Goal: Task Accomplishment & Management: Complete application form

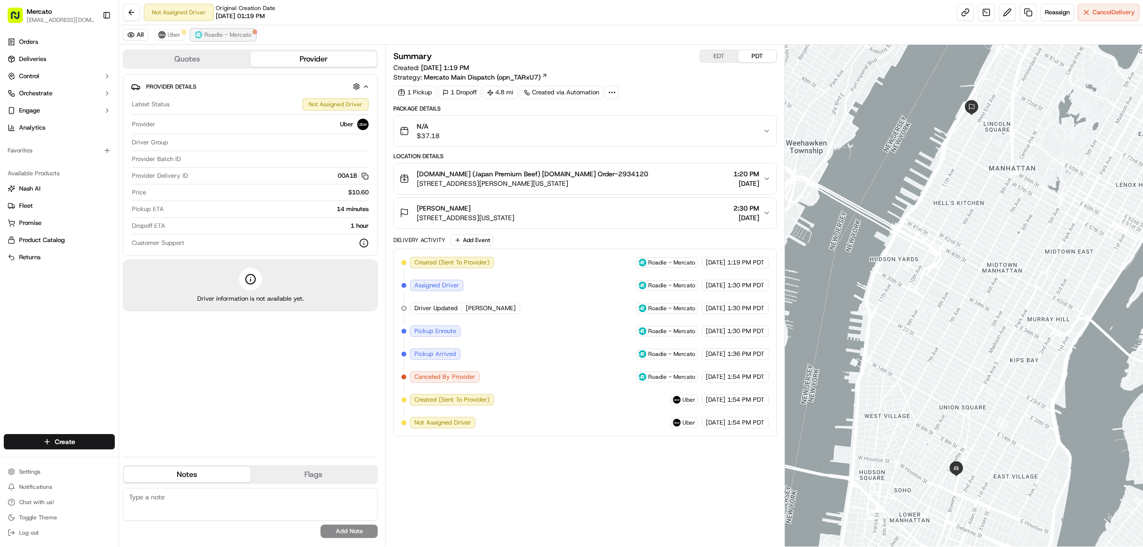
click at [239, 34] on button "Roadie - Mercato" at bounding box center [222, 34] width 65 height 11
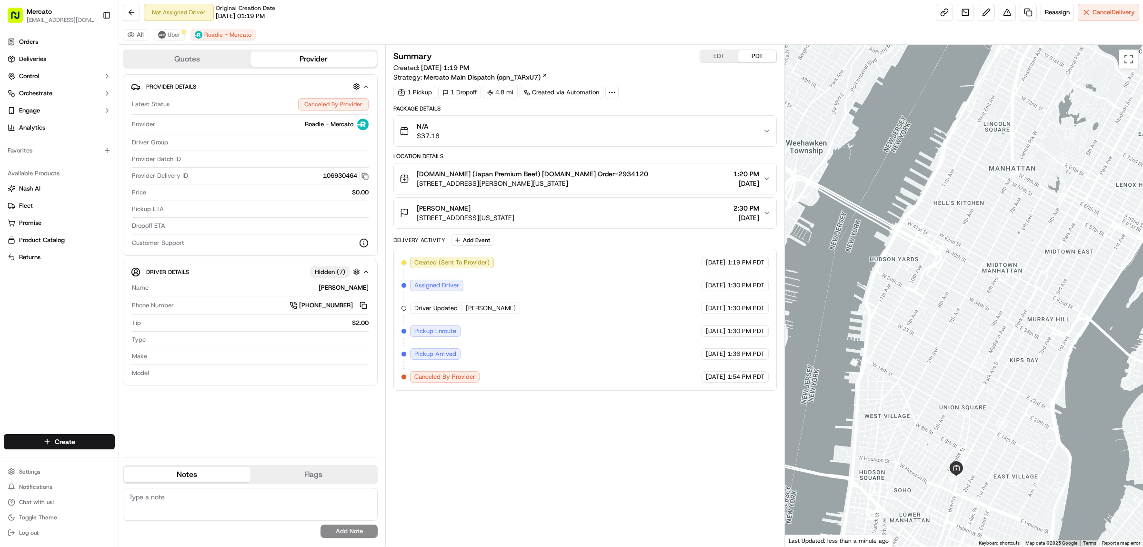
click at [681, 140] on div "N/A $37.18" at bounding box center [581, 130] width 363 height 19
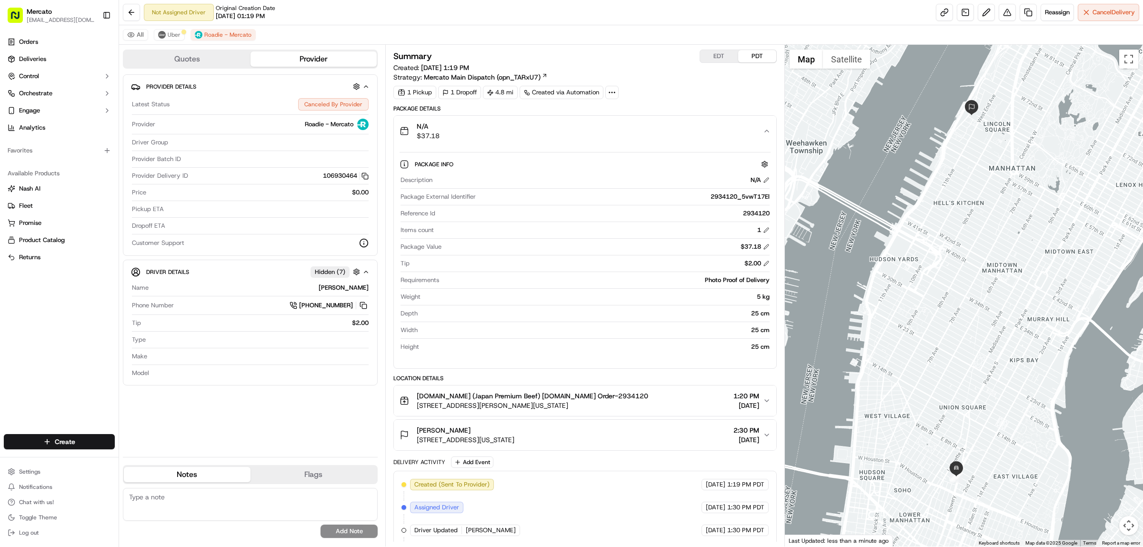
drag, startPoint x: 680, startPoint y: 190, endPoint x: 593, endPoint y: 226, distance: 94.5
click at [593, 205] on div "Package External Identifier 2934120_5vwT17El" at bounding box center [584, 198] width 369 height 13
click at [765, 218] on div "2934120" at bounding box center [604, 213] width 330 height 9
copy div "2934120"
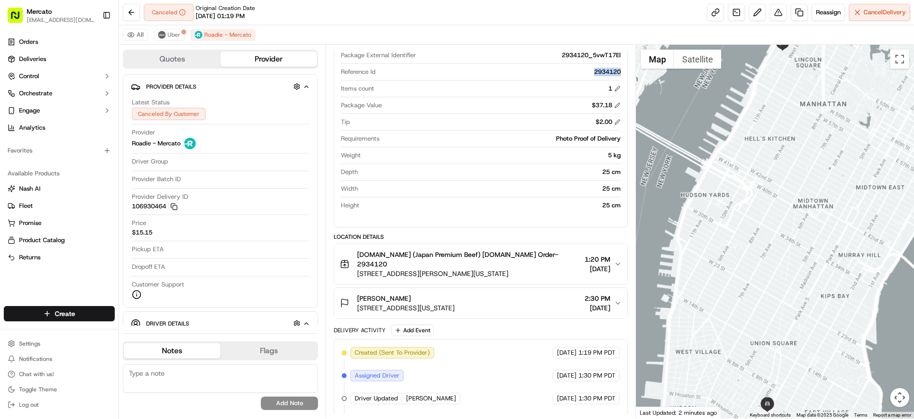
scroll to position [139, 0]
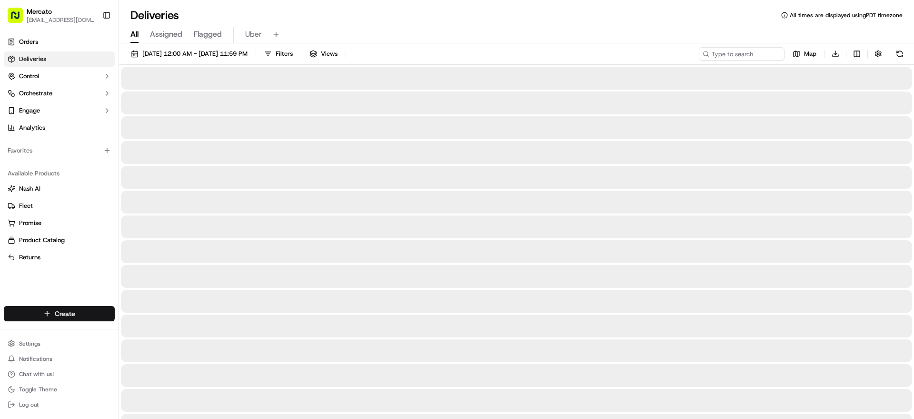
click at [85, 301] on html "Mercato [EMAIL_ADDRESS][DOMAIN_NAME] Toggle Sidebar Orders Deliveries Control O…" at bounding box center [457, 209] width 914 height 419
click at [156, 315] on link "Delivery" at bounding box center [193, 317] width 120 height 17
click at [164, 317] on link "Delivery" at bounding box center [193, 317] width 120 height 17
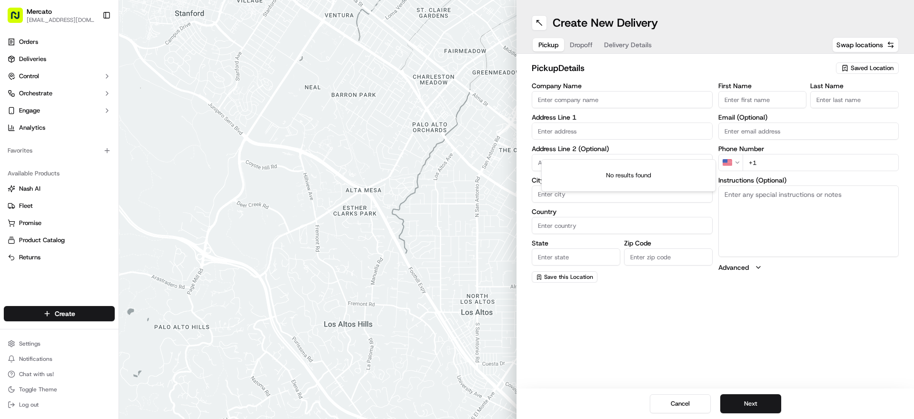
click at [556, 140] on input "text" at bounding box center [622, 130] width 181 height 17
paste input "[STREET_ADDRESS]"
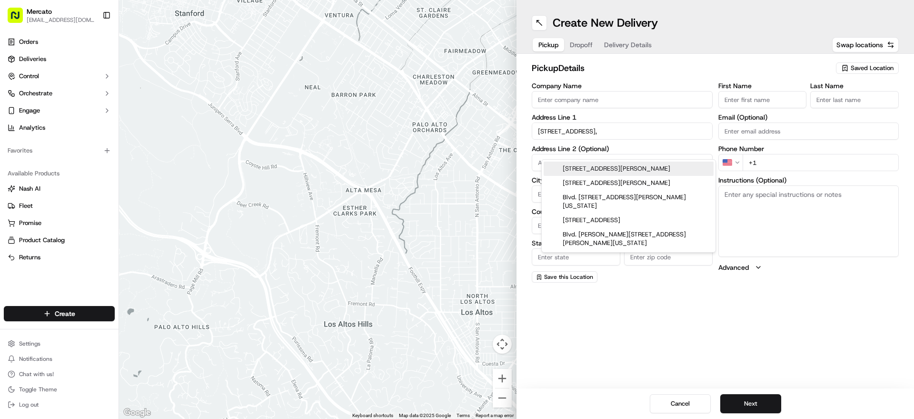
paste input "95008"
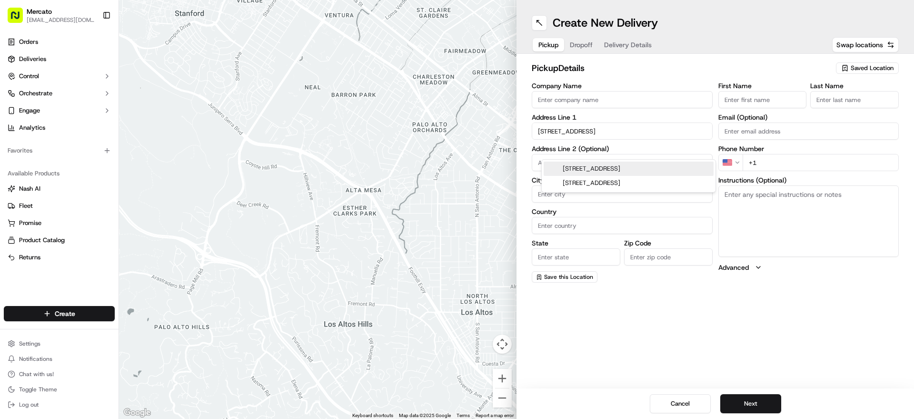
click at [634, 170] on div "2341 S Winchester Blvd, Campbell, CA 95008" at bounding box center [629, 168] width 170 height 14
type input "2341 S Winchester Blvd, Campbell, CA 95008, USA"
type input "Campbell"
type input "United States"
type input "CA"
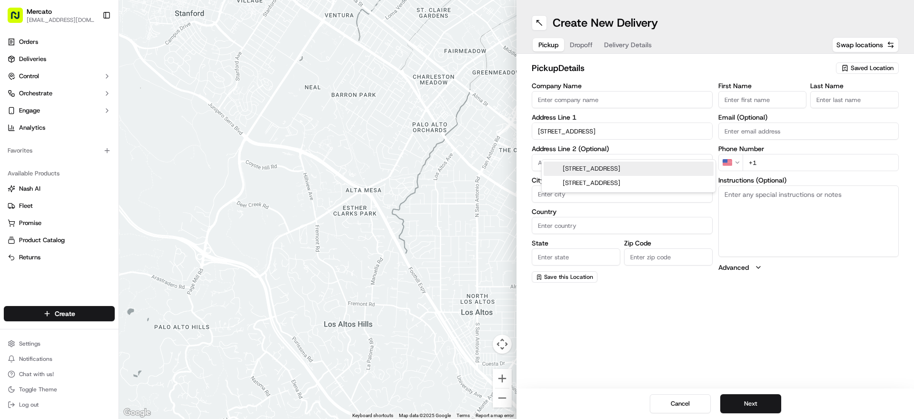
type input "95008"
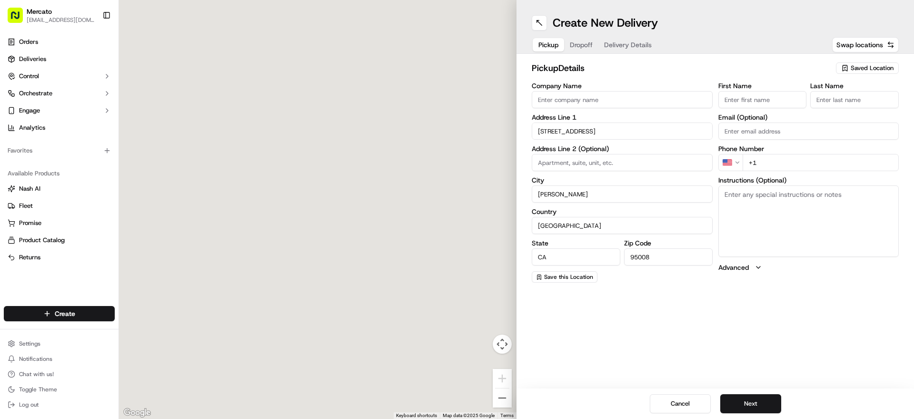
type input "2341 South Winchester Boulevard"
click at [848, 282] on div "First Name Last Name Email (Optional) Phone Number US +1 Instructions (Optional…" at bounding box center [809, 182] width 181 height 200
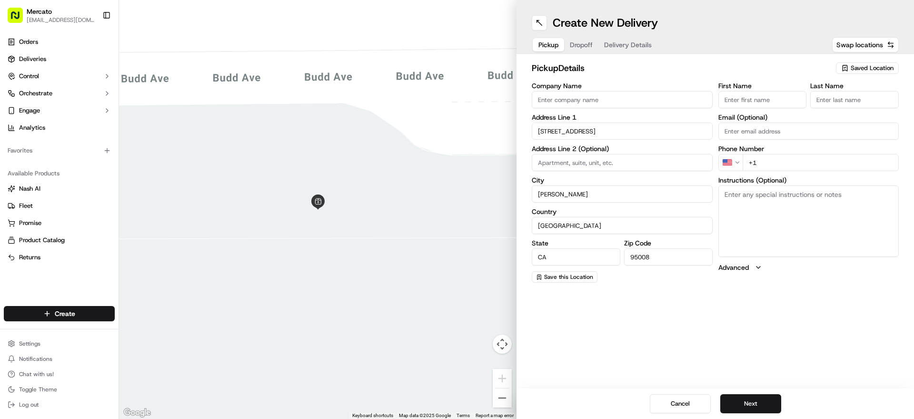
click at [798, 235] on textarea "Instructions (Optional)" at bounding box center [809, 220] width 181 height 71
paste textarea "Please go inside Safeway - So Winchester Blvd and tell them you're here to pick…"
type textarea "Please go inside Safeway - So Winchester Blvd and tell them you're here to pick…"
click at [614, 121] on div "Company Name Address Line 1 2341 South Winchester Boulevard Address Line 2 (Opt…" at bounding box center [622, 182] width 181 height 200
click at [616, 108] on input "Company Name" at bounding box center [622, 99] width 181 height 17
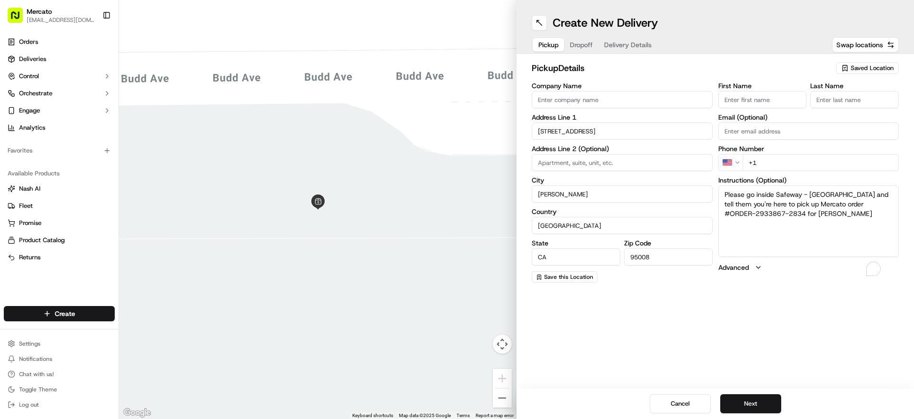
paste input "Mercato.com (Safeway - So Winchester Blvd)"
type input "Mercato.com (Safeway - So Winchester Blvd)"
click at [843, 171] on input "+1" at bounding box center [821, 162] width 157 height 17
paste input "1 855 966 2725"
type input "+1 1 855 966 2725"
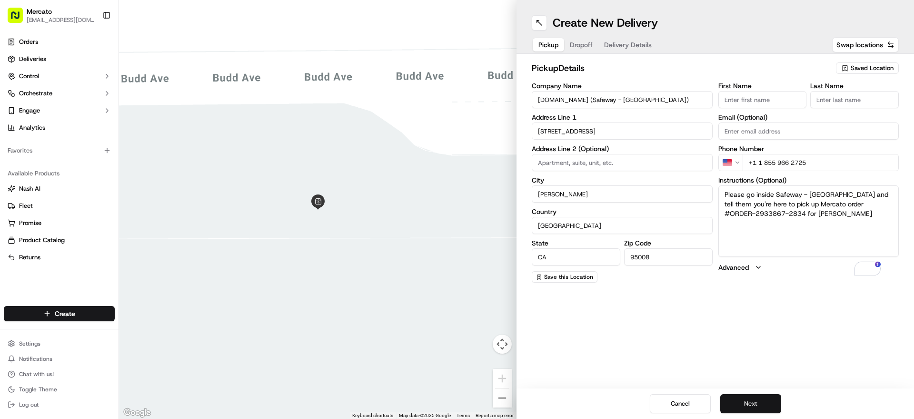
click at [778, 405] on button "Next" at bounding box center [750, 403] width 61 height 19
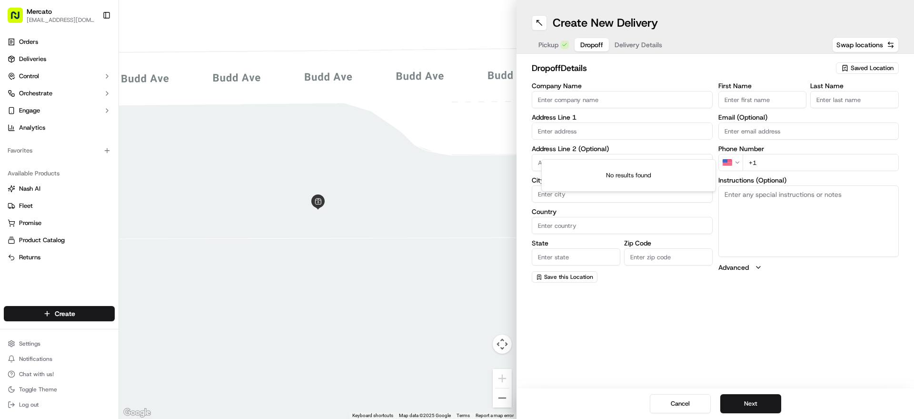
paste input "1510 S BASCOM AVE APT 23"
click at [620, 140] on input "text" at bounding box center [622, 130] width 181 height 17
paste input "95008"
click at [608, 169] on div "1510 S Bascom Ave apt 23, Campbell, CA 95008" at bounding box center [629, 168] width 170 height 14
type input "1510 S Bascom Ave #23, San Jose, CA 95125, USA"
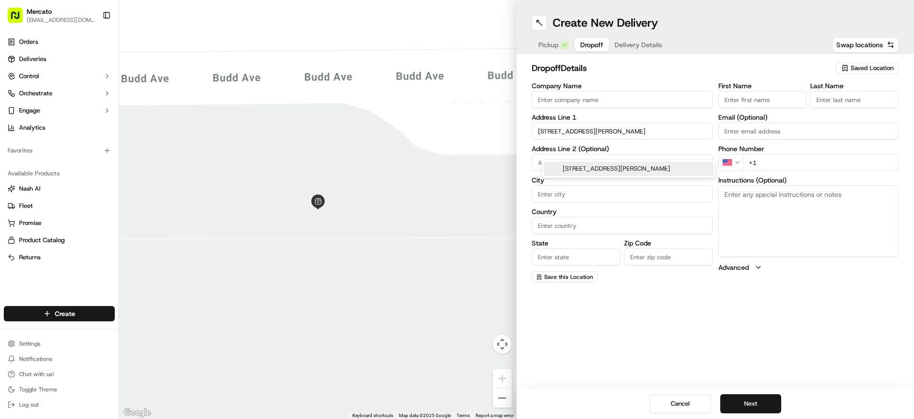
type input "23"
type input "San Jose"
type input "United States"
type input "CA"
type input "95125"
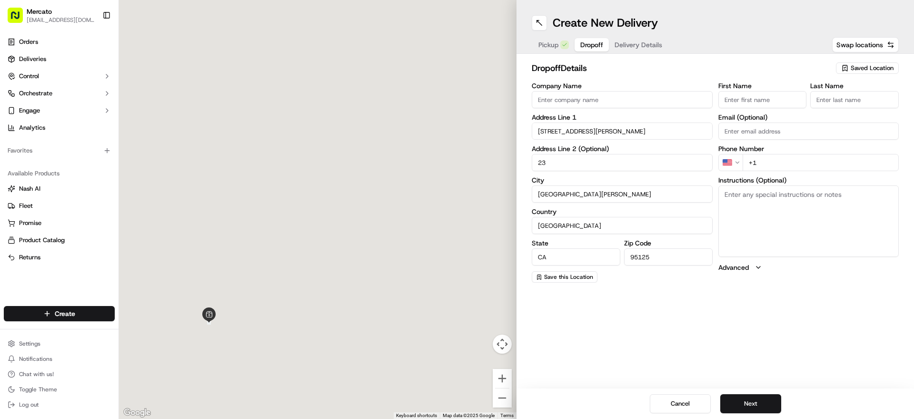
type input "1510 South Bascom Avenue"
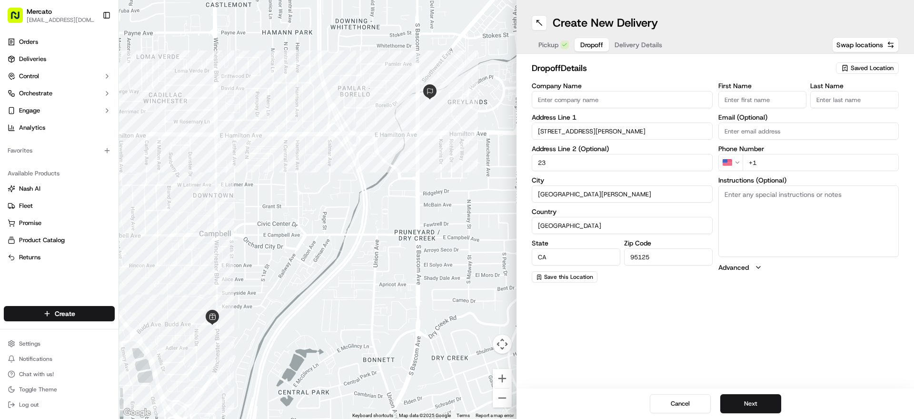
paste input "1 408 370 8864"
click at [800, 171] on input "+1" at bounding box center [821, 162] width 157 height 17
type input "+1 1 408 370 8864"
click at [766, 226] on textarea "Instructions (Optional)" at bounding box center [809, 220] width 181 height 71
paste textarea "Mention you are here with Mercato. Please call/text TANYA at (408) 370-8864 upo…"
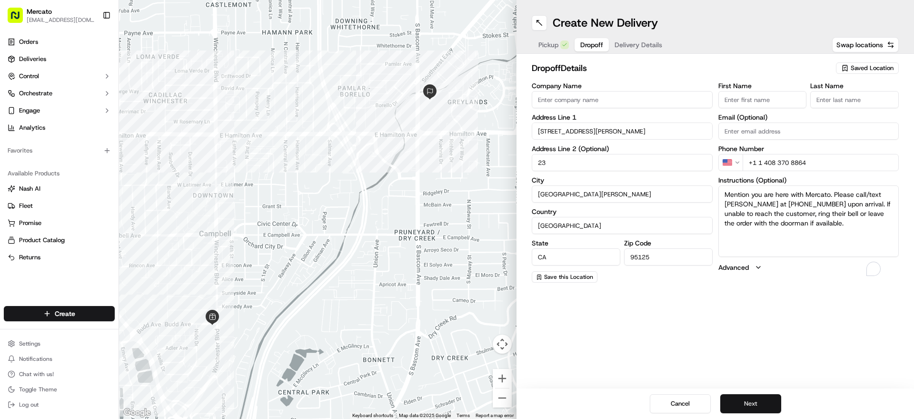
type textarea "Mention you are here with Mercato. Please call/text TANYA at (408) 370-8864 upo…"
click at [758, 395] on button "Next" at bounding box center [750, 403] width 61 height 19
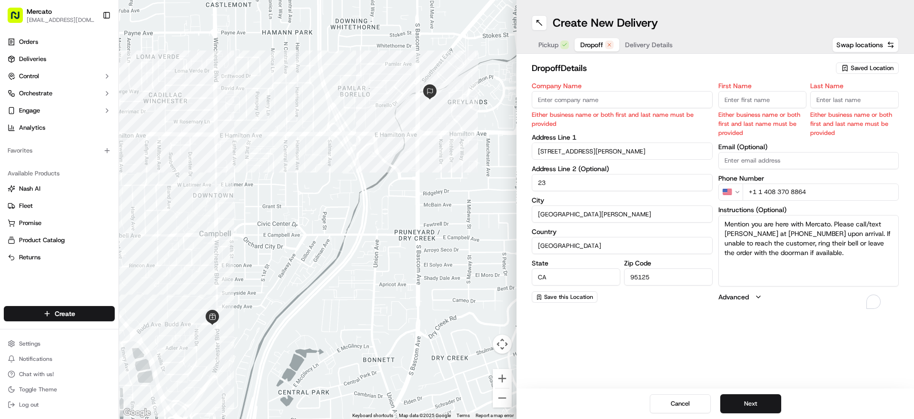
drag, startPoint x: 769, startPoint y: 113, endPoint x: 662, endPoint y: 80, distance: 111.0
click at [769, 108] on input "First Name" at bounding box center [763, 99] width 89 height 17
paste input "TANYA"
type input "TANYA"
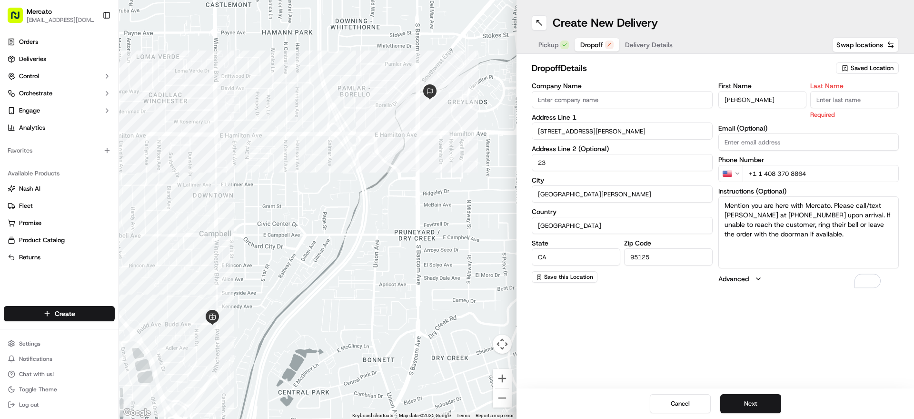
click at [875, 108] on input "Last Name" at bounding box center [854, 99] width 89 height 17
paste input "AYALA"
type input "AYALA"
drag, startPoint x: 776, startPoint y: 400, endPoint x: 421, endPoint y: 90, distance: 471.4
click at [776, 400] on button "Next" at bounding box center [750, 403] width 61 height 19
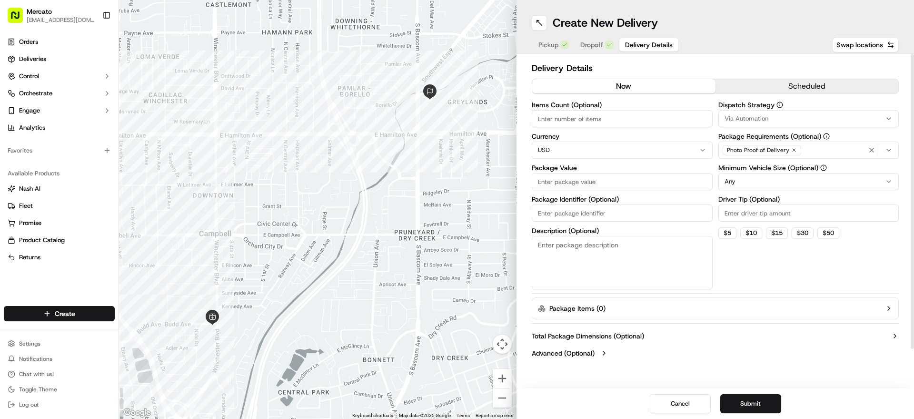
drag, startPoint x: 635, startPoint y: 241, endPoint x: 618, endPoint y: 236, distance: 18.1
click at [635, 221] on input "Package Identifier (Optional)" at bounding box center [622, 212] width 181 height 17
paste input "Order #2933867"
type input "Order #2933867"
paste input "200.89"
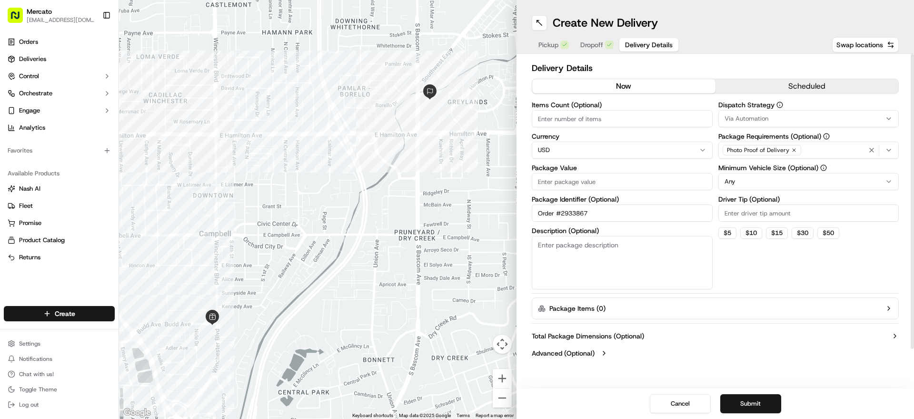
click at [670, 190] on input "Package Value" at bounding box center [622, 181] width 181 height 17
type input "200.89"
click at [728, 221] on input "Driver Tip (Optional)" at bounding box center [809, 212] width 181 height 17
paste input "4.12"
type input "4.12"
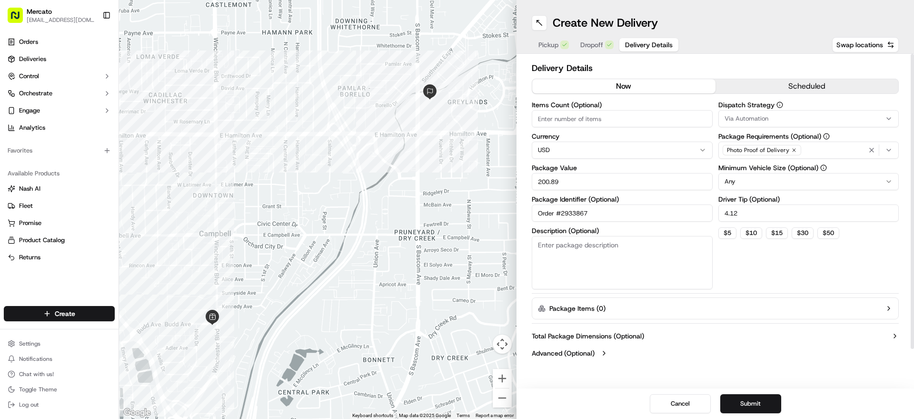
click at [757, 319] on button "Package Items ( 0 )" at bounding box center [715, 308] width 367 height 22
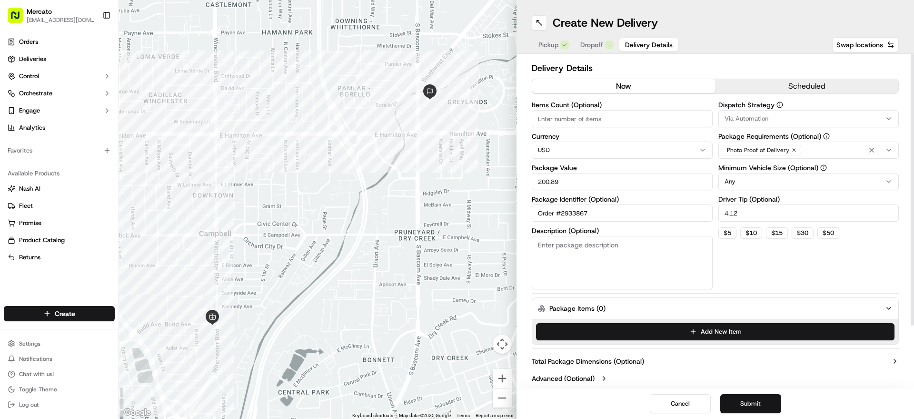
click at [746, 395] on button "Submit" at bounding box center [750, 403] width 61 height 19
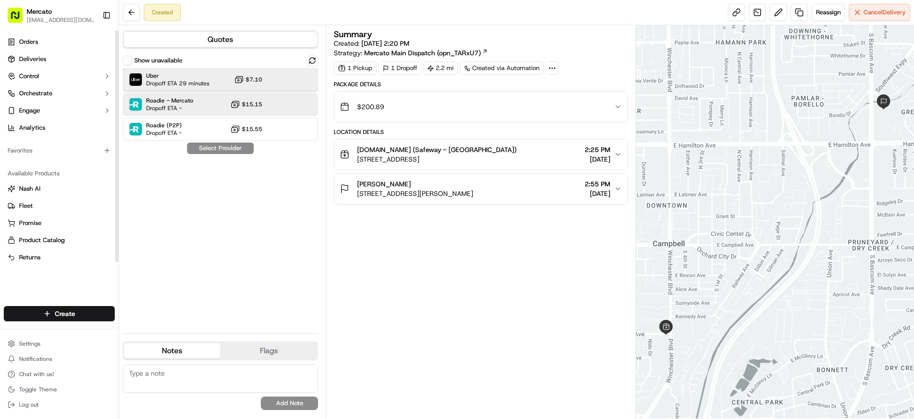
click at [206, 87] on span "Dropoff ETA 29 minutes" at bounding box center [177, 84] width 63 height 8
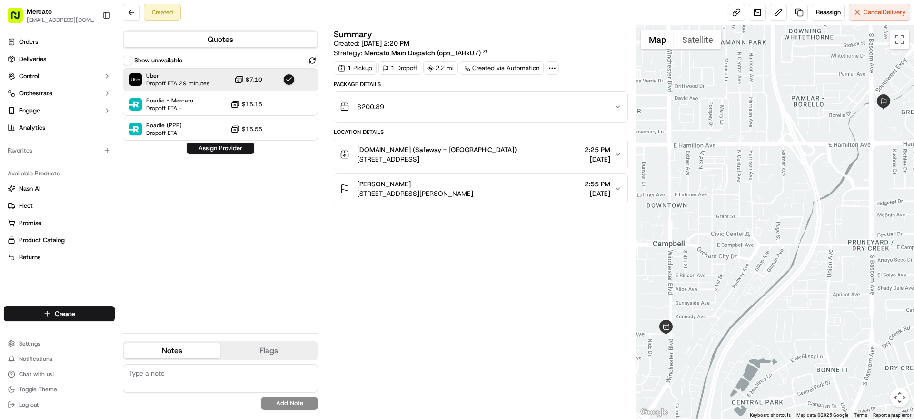
click at [238, 154] on button "Assign Provider" at bounding box center [221, 147] width 68 height 11
click at [240, 167] on div "Show unavailable Uber Dropoff ETA 29 minutes $7.10 Roadie - Mercato Dropoff ETA…" at bounding box center [220, 190] width 195 height 270
